Goal: Task Accomplishment & Management: Manage account settings

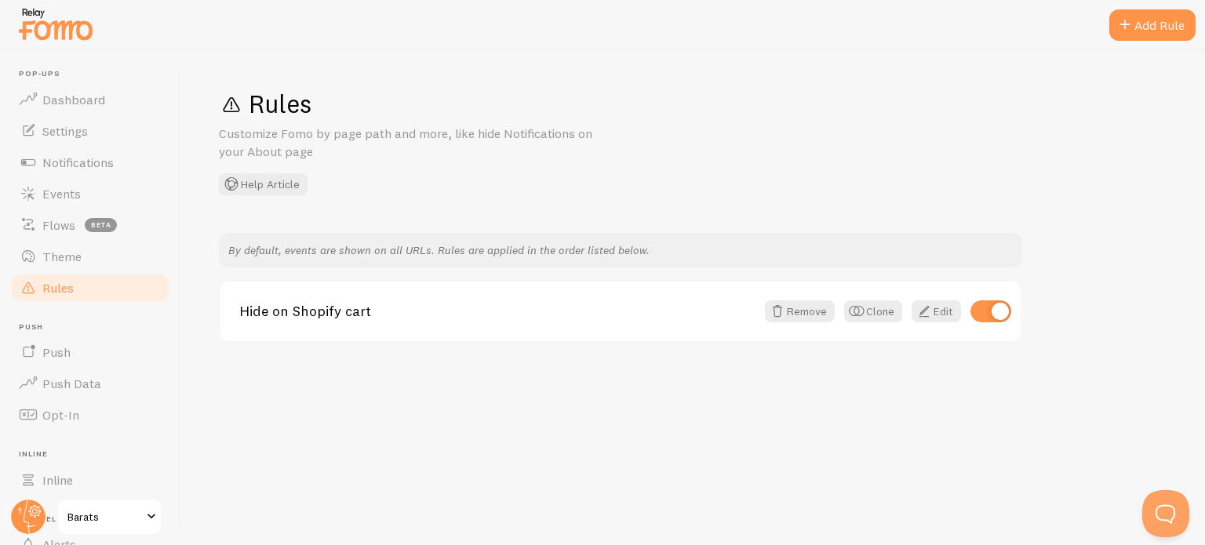
click at [60, 34] on img at bounding box center [55, 24] width 78 height 40
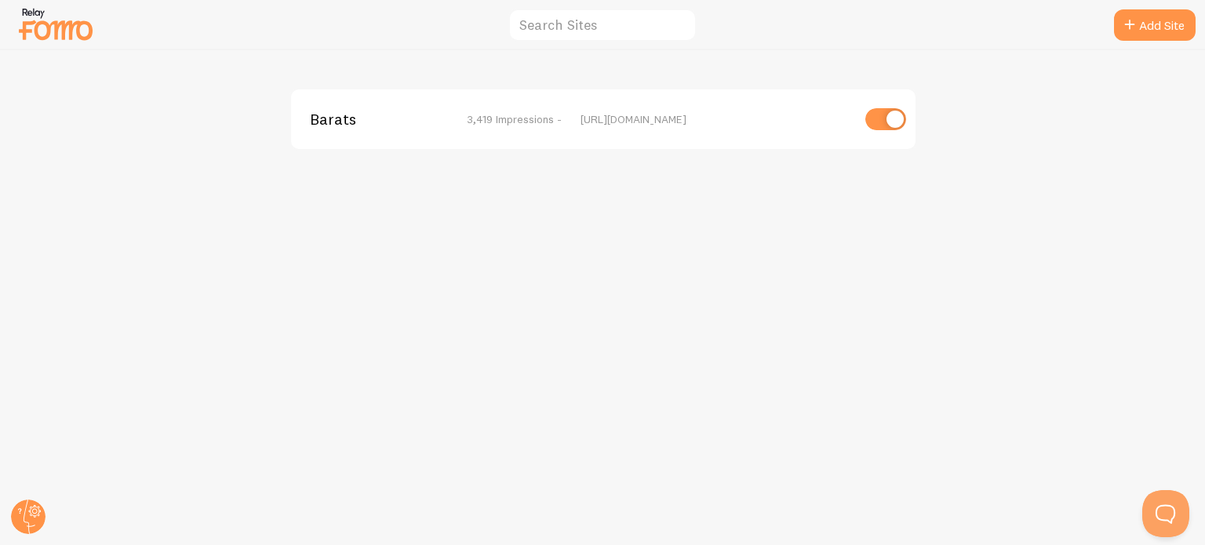
click at [71, 29] on img at bounding box center [55, 24] width 78 height 40
click at [34, 26] on img at bounding box center [55, 24] width 78 height 40
click at [312, 123] on span "Barats" at bounding box center [373, 119] width 126 height 14
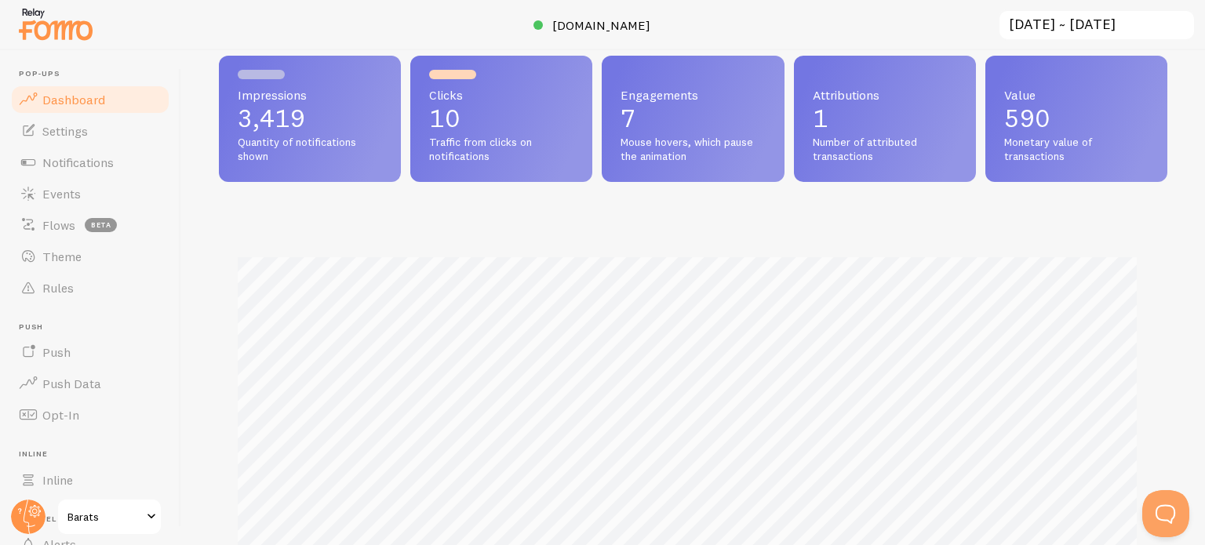
scroll to position [157, 0]
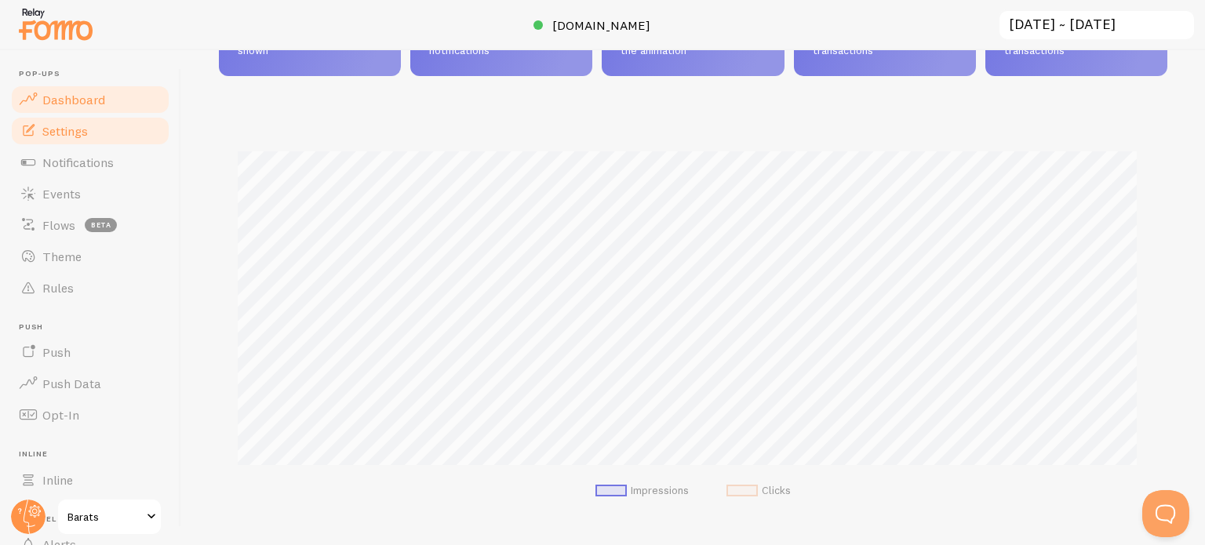
click at [108, 137] on link "Settings" at bounding box center [90, 130] width 162 height 31
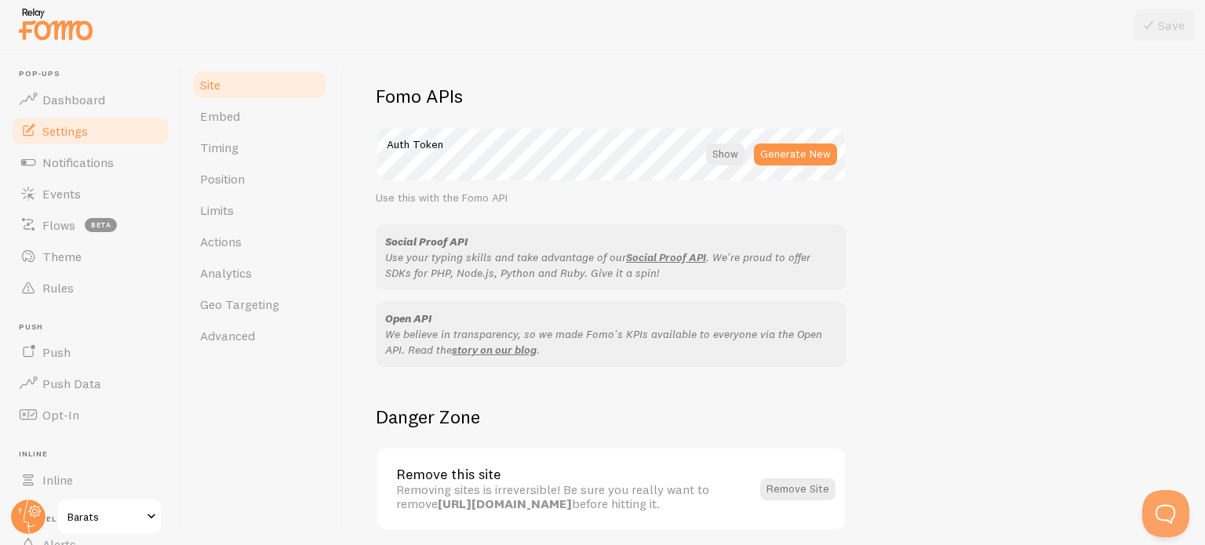
scroll to position [935, 0]
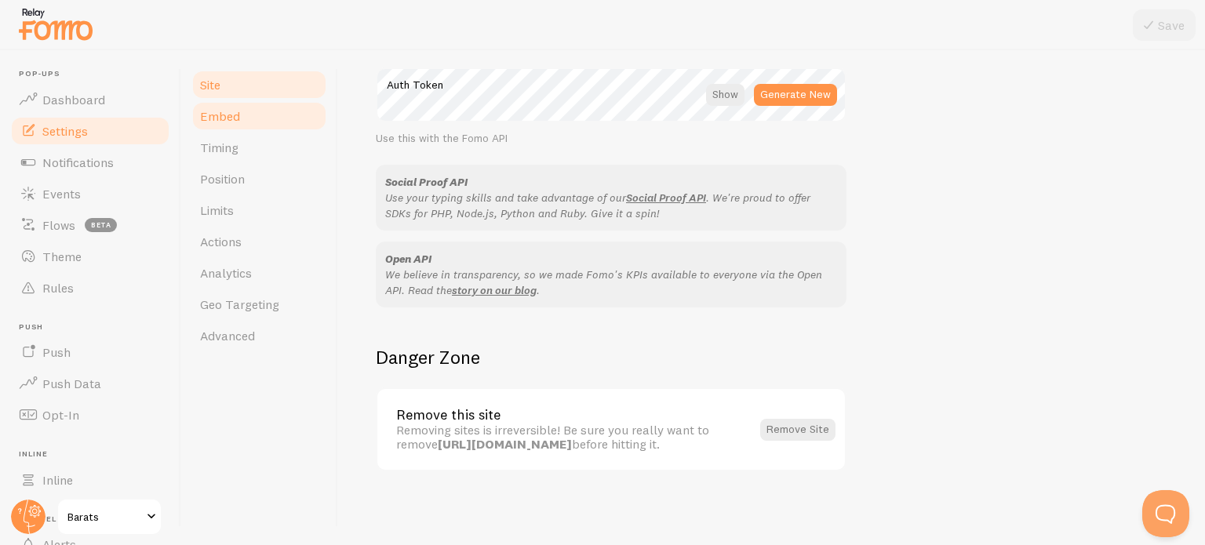
click at [239, 125] on link "Embed" at bounding box center [259, 115] width 137 height 31
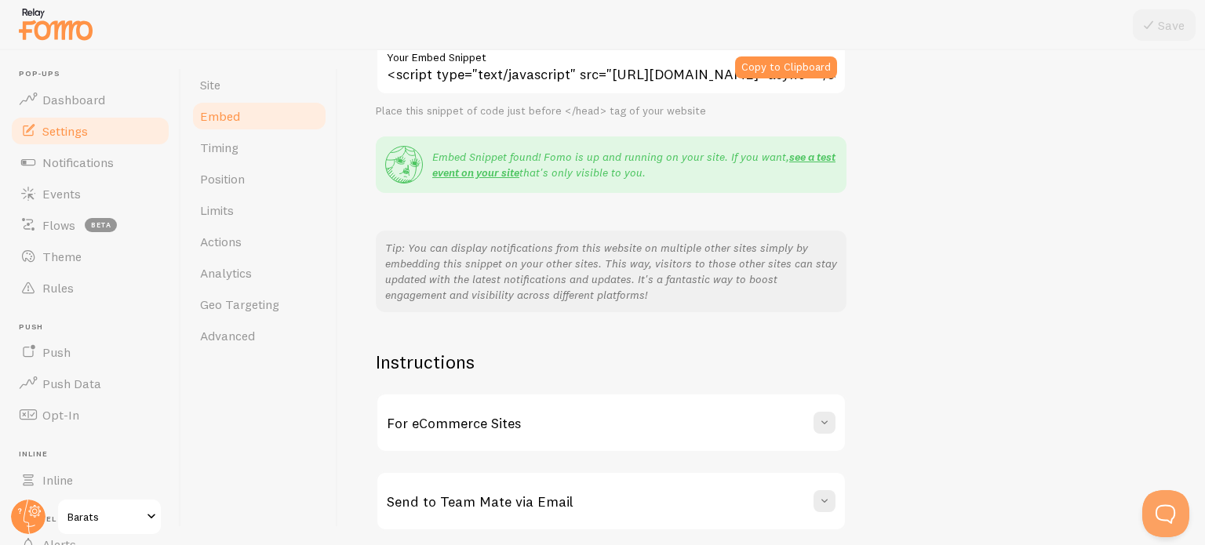
scroll to position [295, 0]
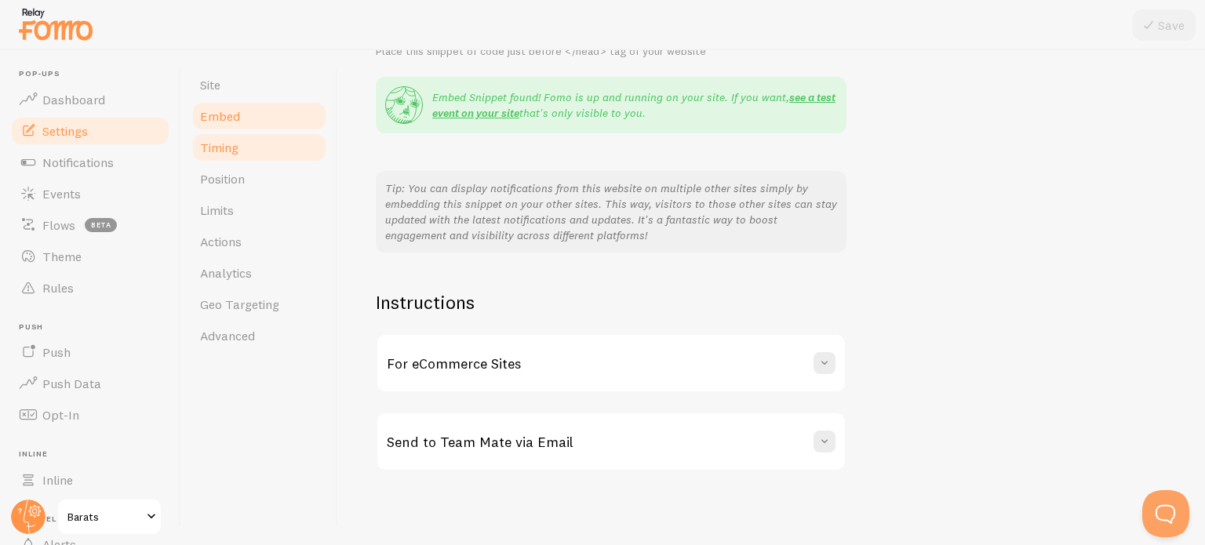
click at [258, 152] on link "Timing" at bounding box center [259, 147] width 137 height 31
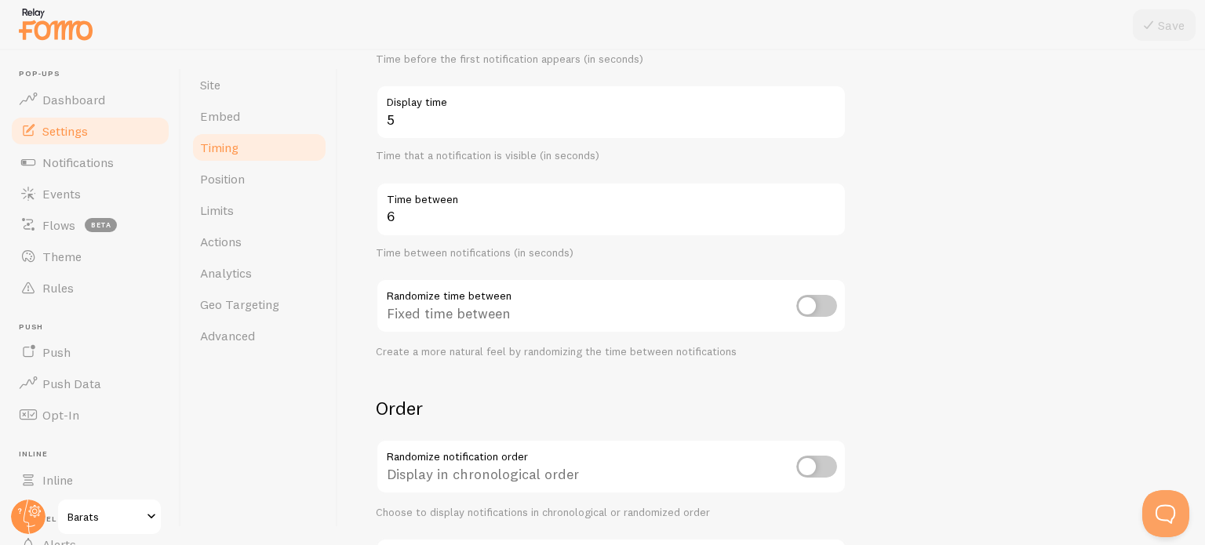
scroll to position [381, 0]
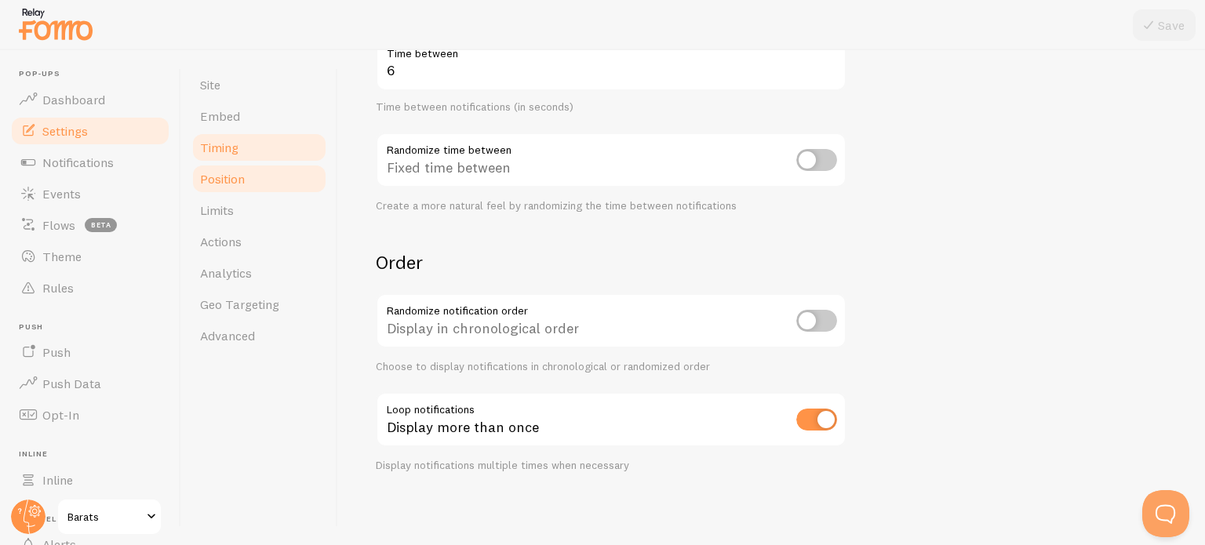
click at [292, 181] on link "Position" at bounding box center [259, 178] width 137 height 31
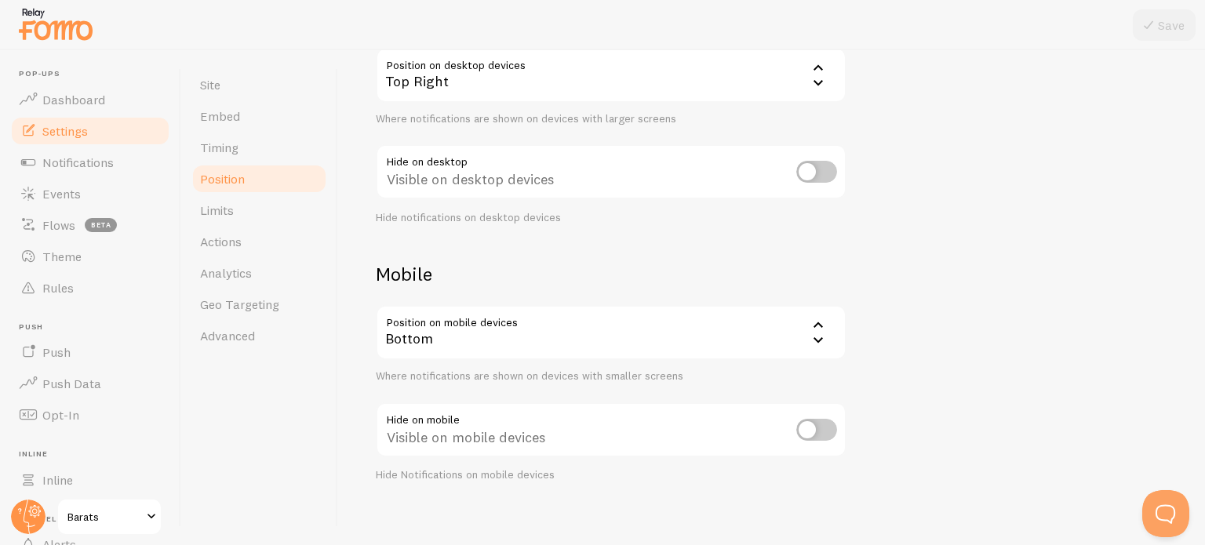
scroll to position [186, 0]
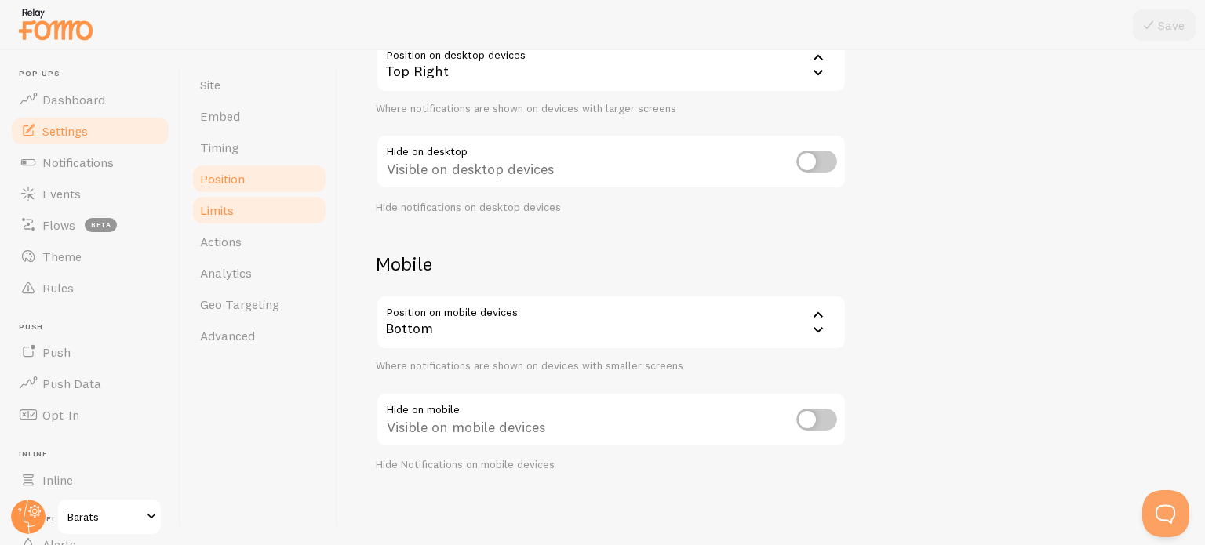
click at [286, 213] on link "Limits" at bounding box center [259, 210] width 137 height 31
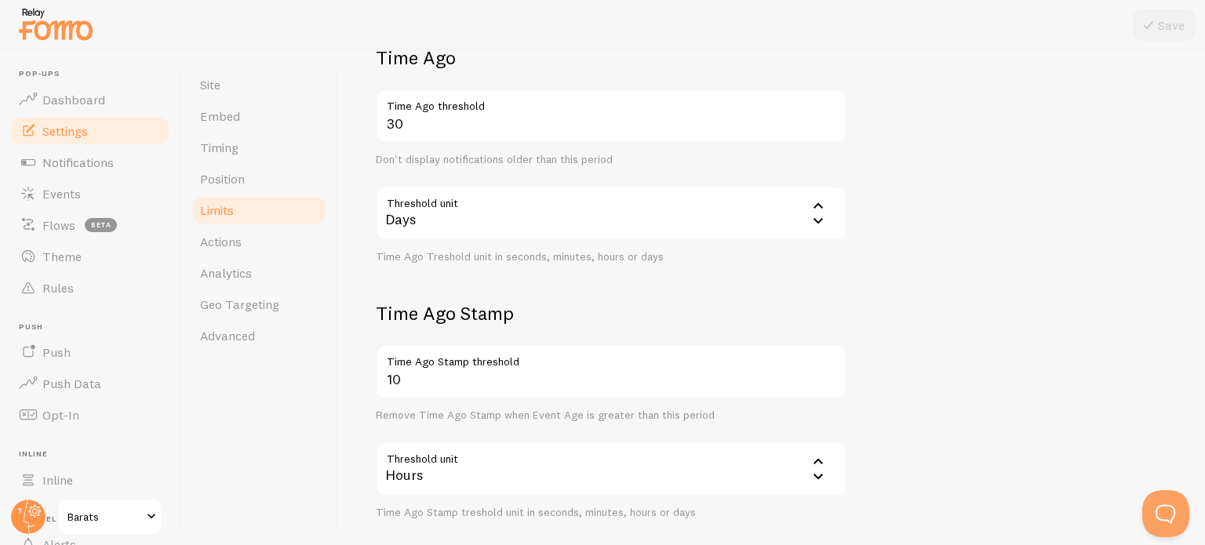
scroll to position [471, 0]
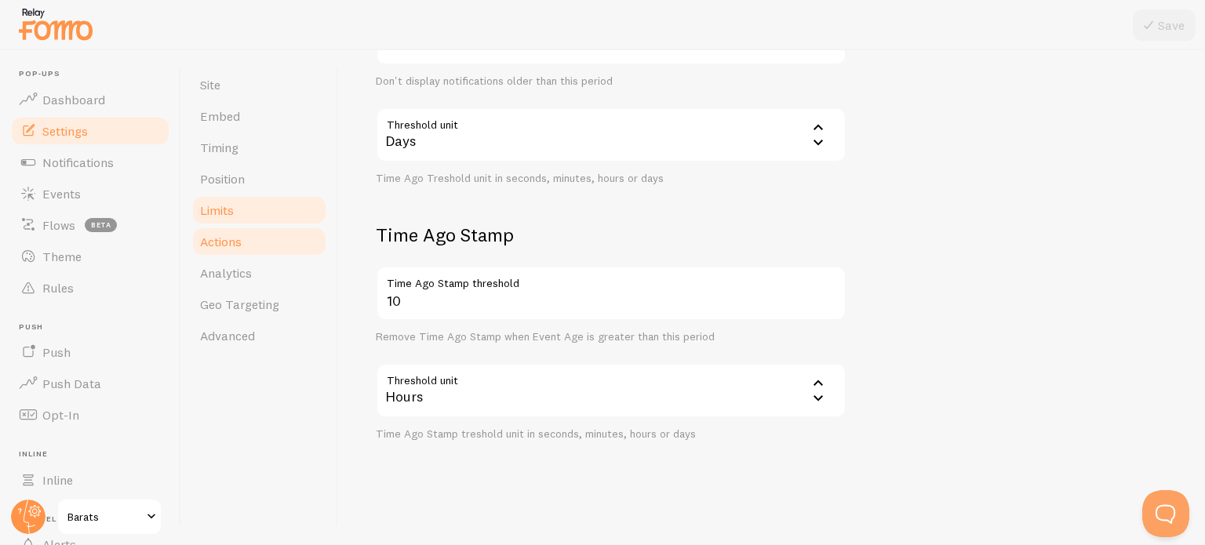
click at [237, 247] on span "Actions" at bounding box center [221, 242] width 42 height 16
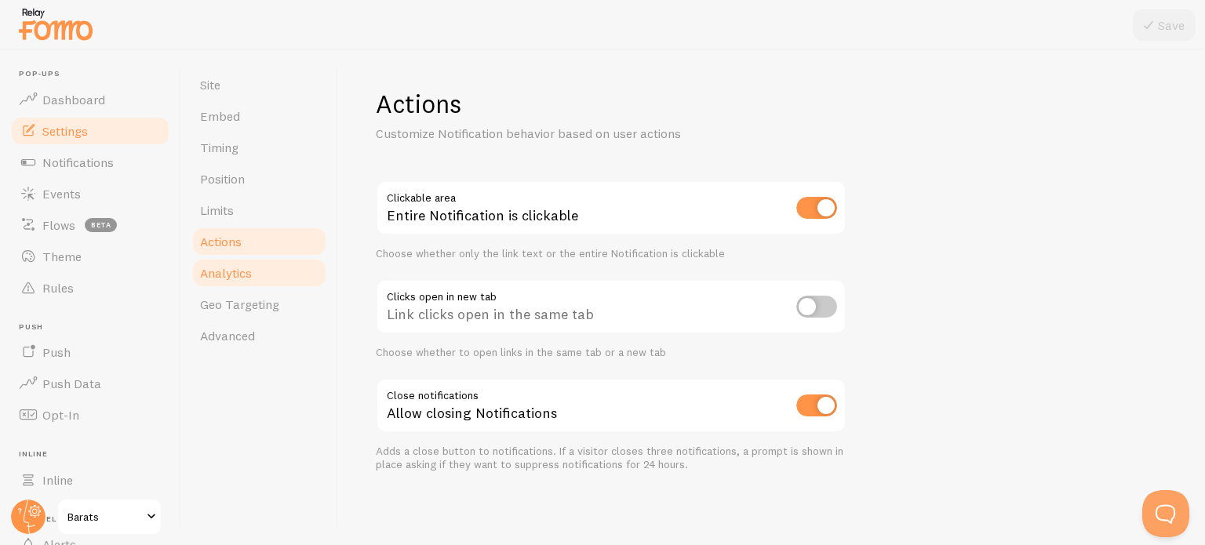
click at [297, 275] on link "Analytics" at bounding box center [259, 272] width 137 height 31
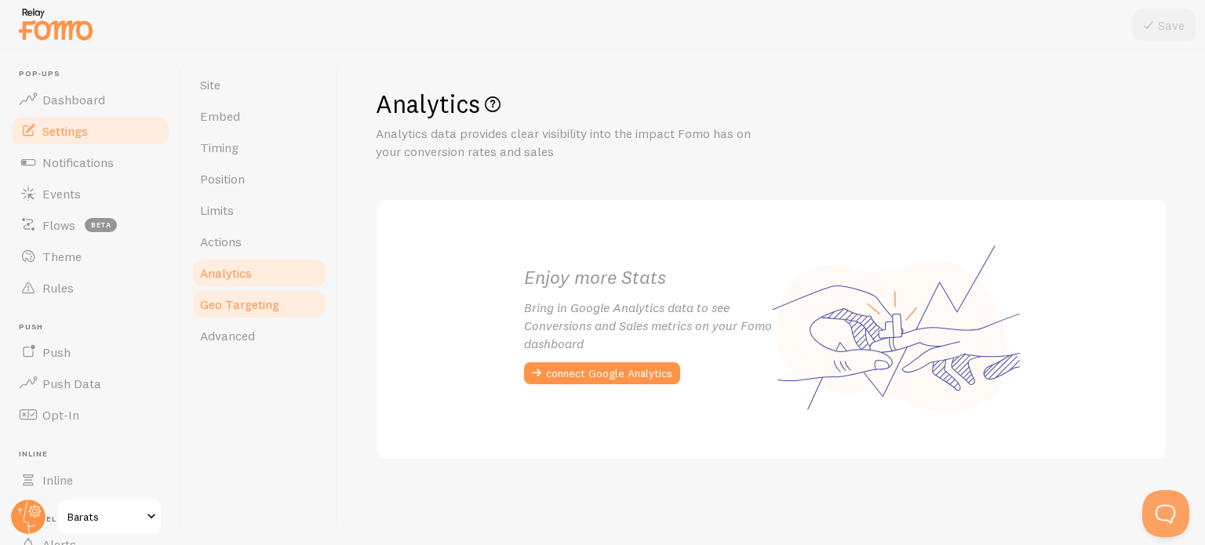
click at [296, 299] on link "Geo Targeting" at bounding box center [259, 304] width 137 height 31
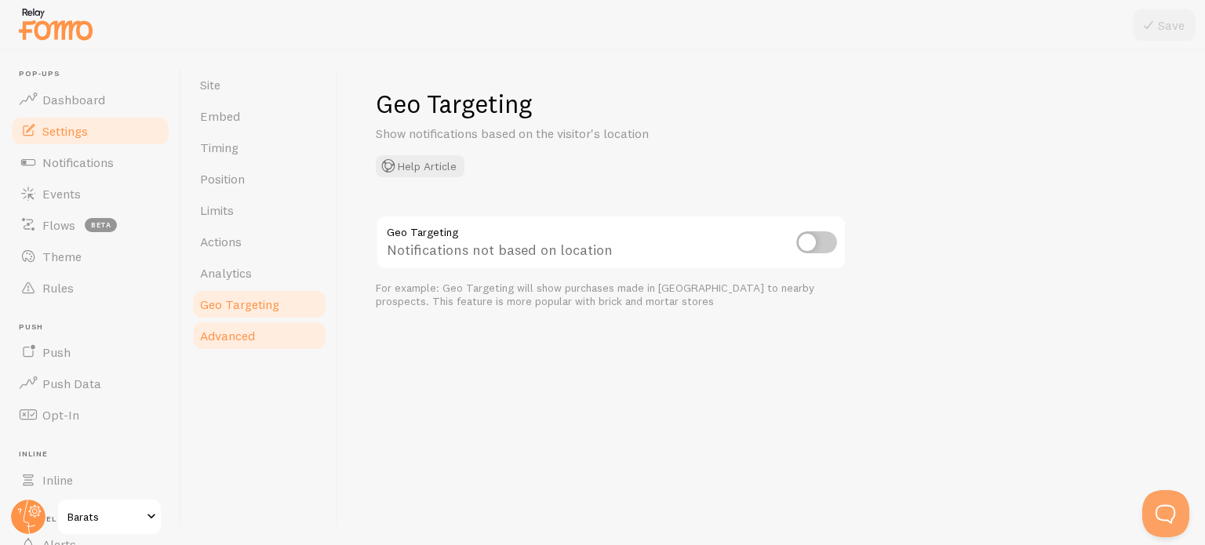
click at [289, 335] on link "Advanced" at bounding box center [259, 335] width 137 height 31
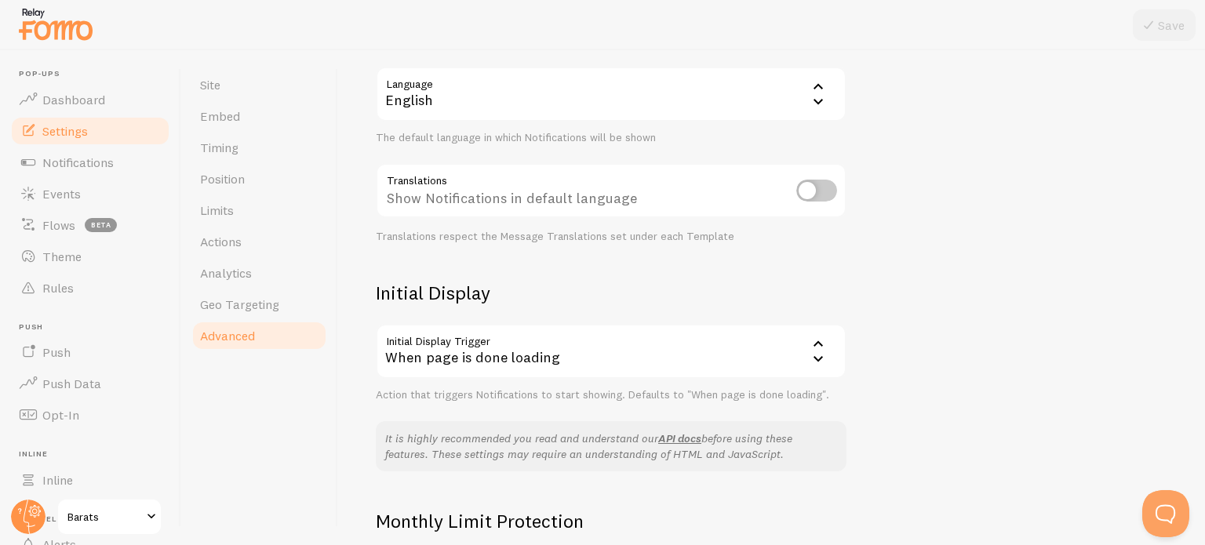
scroll to position [363, 0]
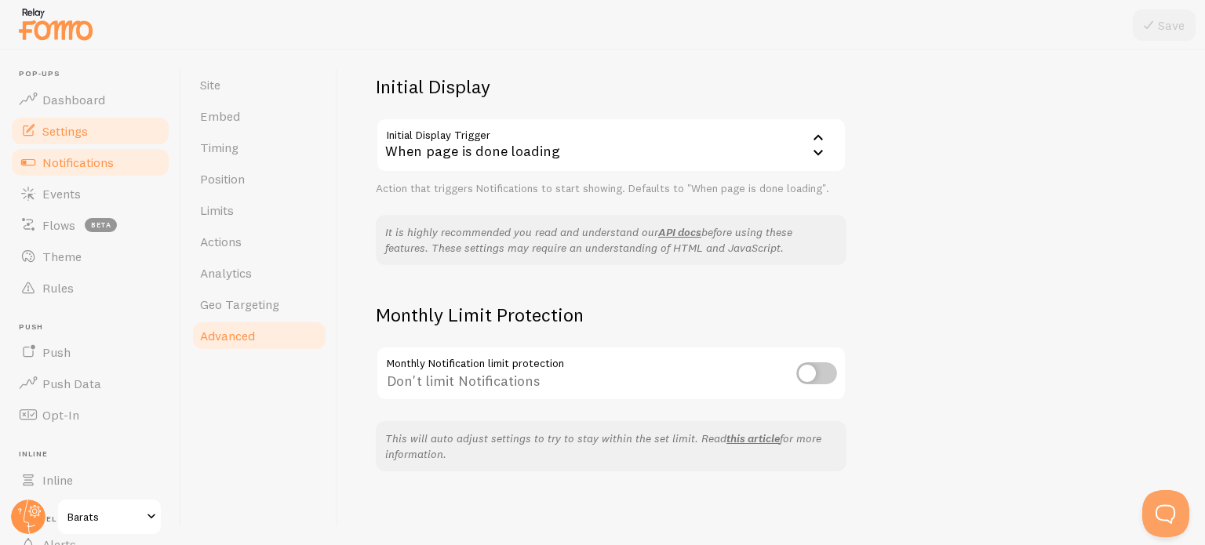
click at [132, 163] on link "Notifications" at bounding box center [90, 162] width 162 height 31
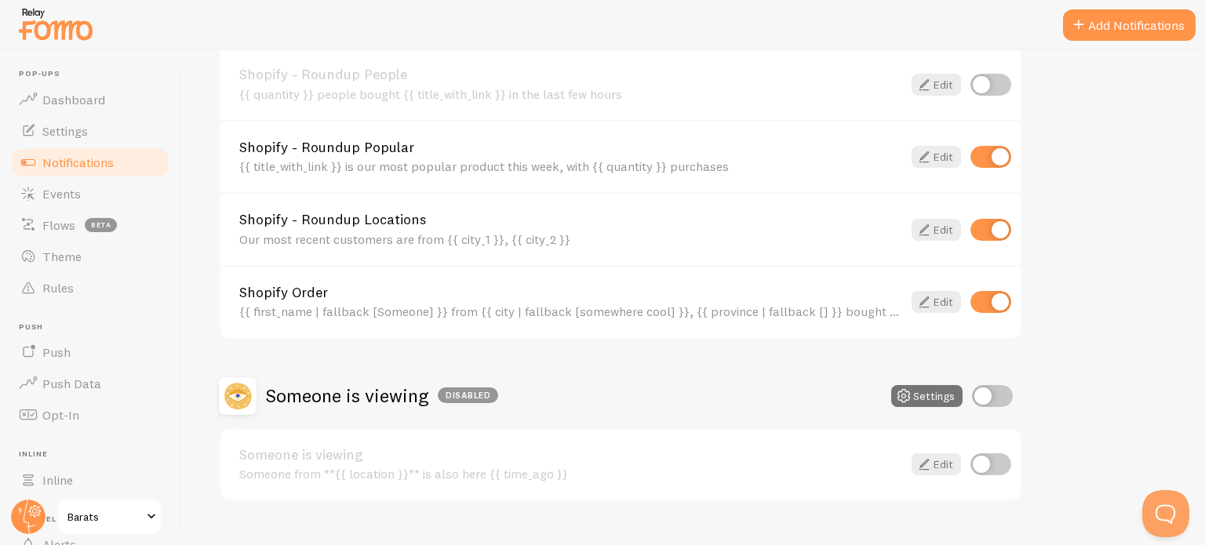
scroll to position [714, 0]
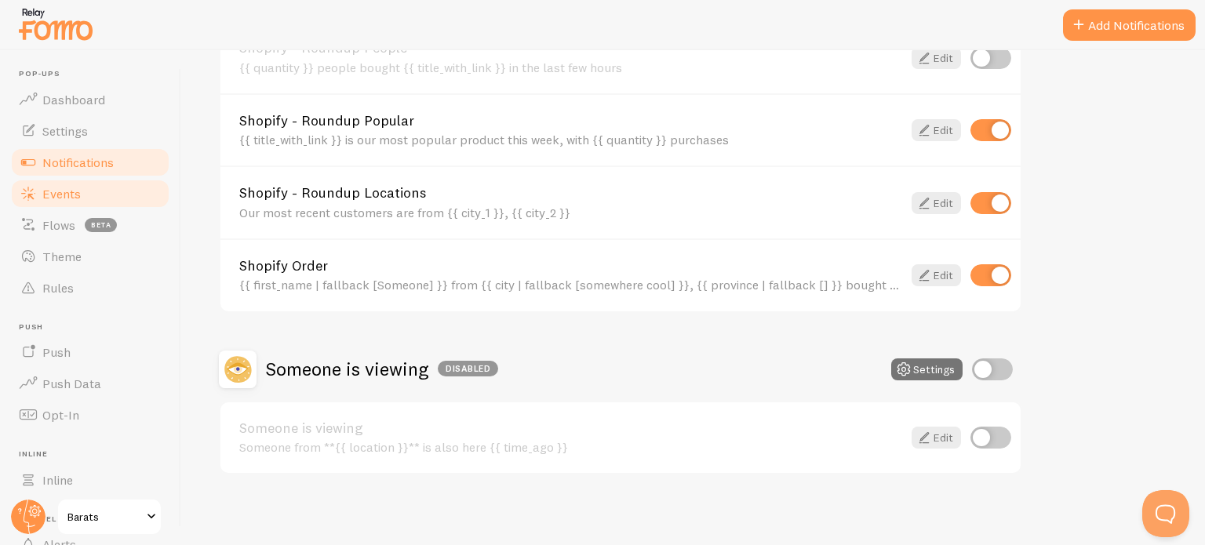
click at [91, 190] on link "Events" at bounding box center [90, 193] width 162 height 31
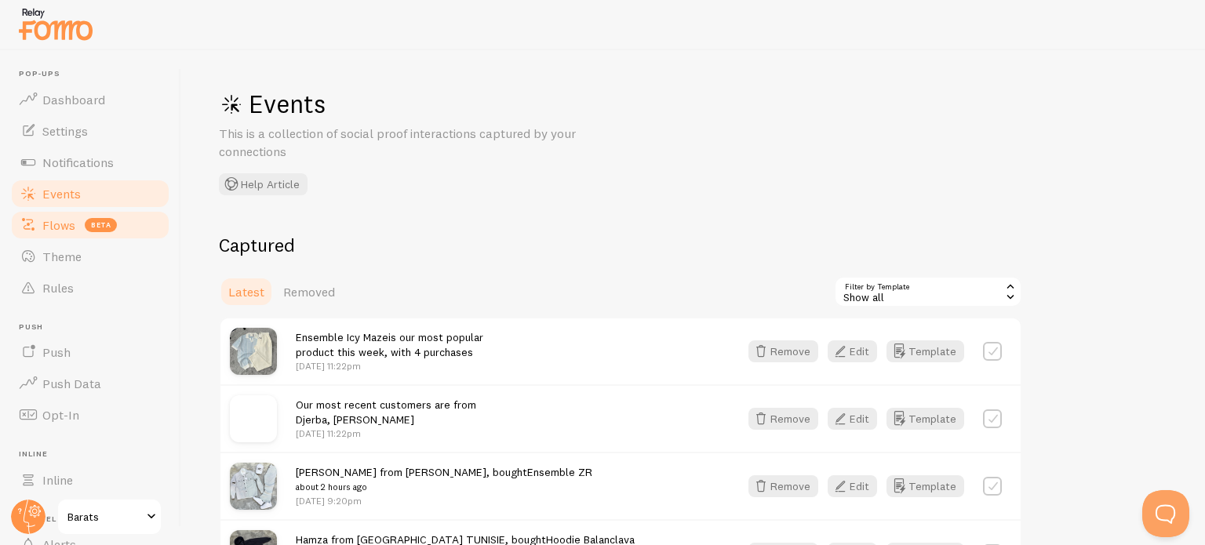
click at [74, 235] on link "Flows beta" at bounding box center [90, 225] width 162 height 31
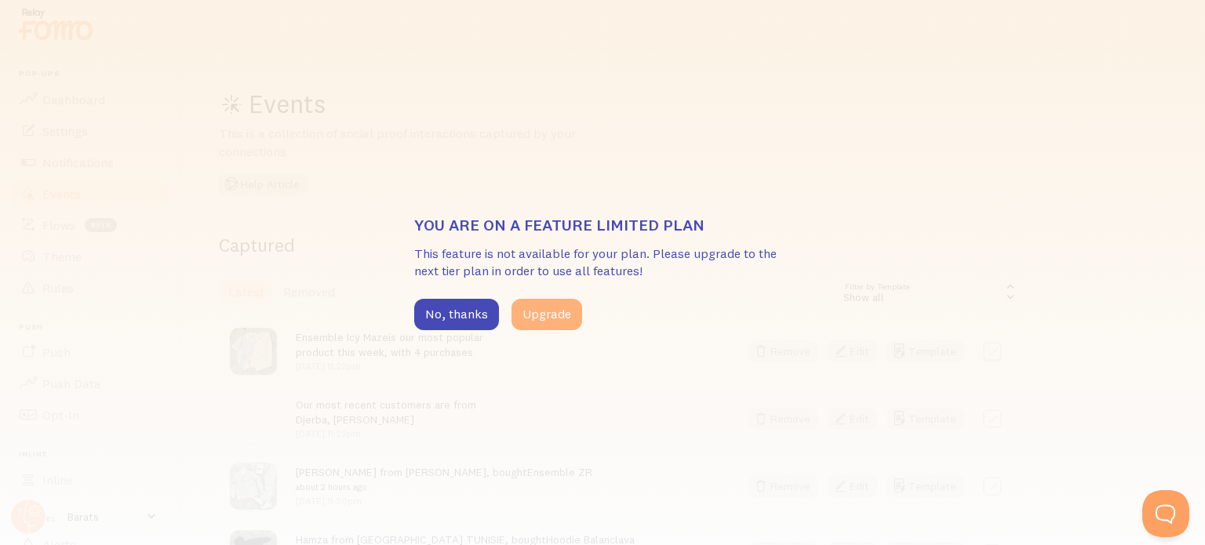
click at [516, 316] on button "Upgrade" at bounding box center [547, 314] width 71 height 31
